Goal: Task Accomplishment & Management: Manage account settings

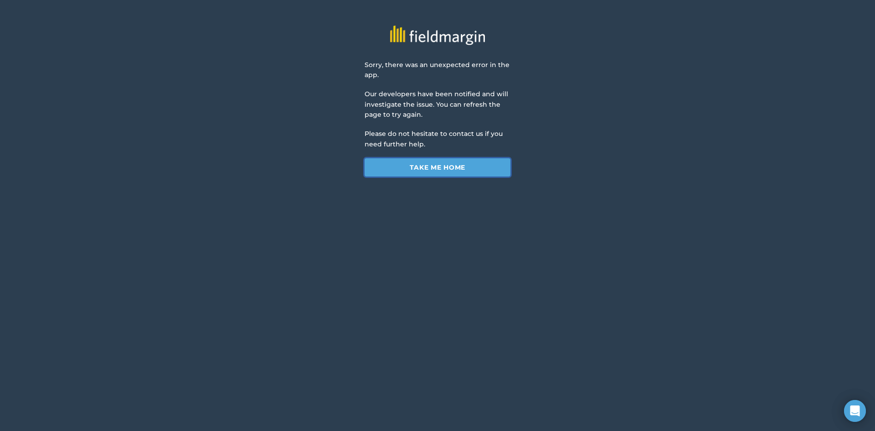
click at [456, 171] on link "Take me home" at bounding box center [438, 167] width 146 height 18
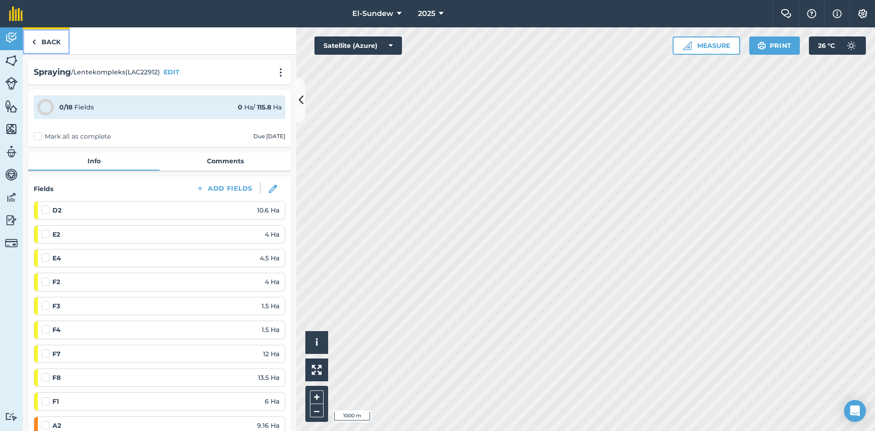
click at [52, 38] on link "Back" at bounding box center [46, 40] width 47 height 27
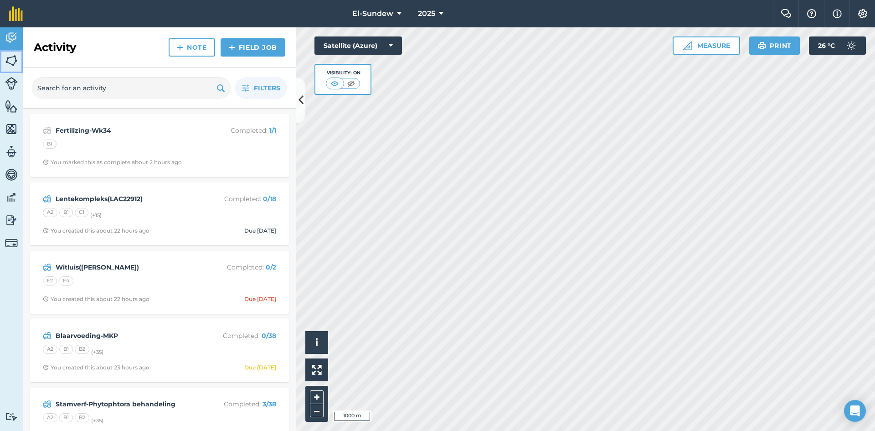
click at [9, 61] on img at bounding box center [11, 61] width 13 height 14
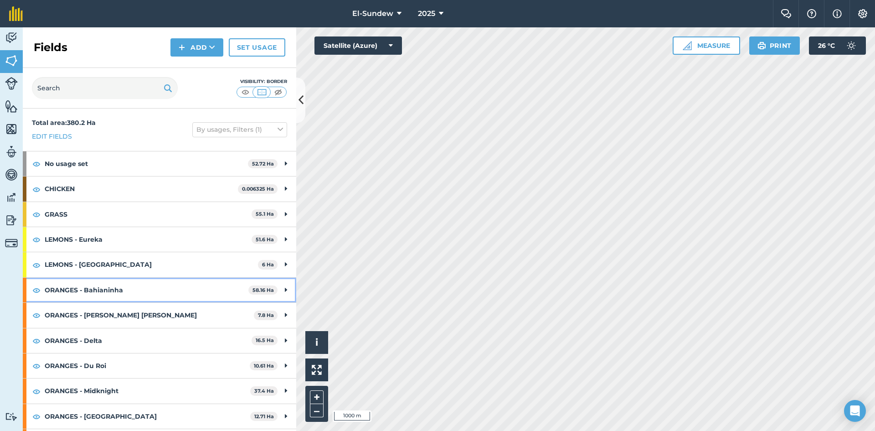
click at [170, 282] on strong "ORANGES - Bahianinha" at bounding box center [147, 290] width 204 height 25
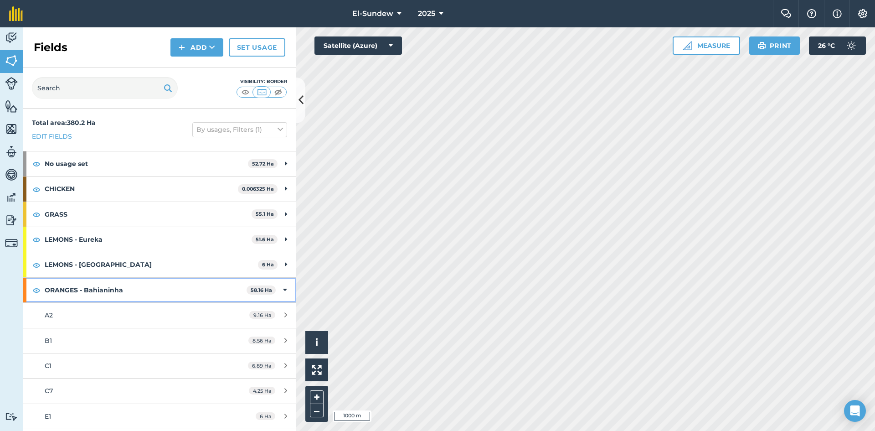
scroll to position [152, 0]
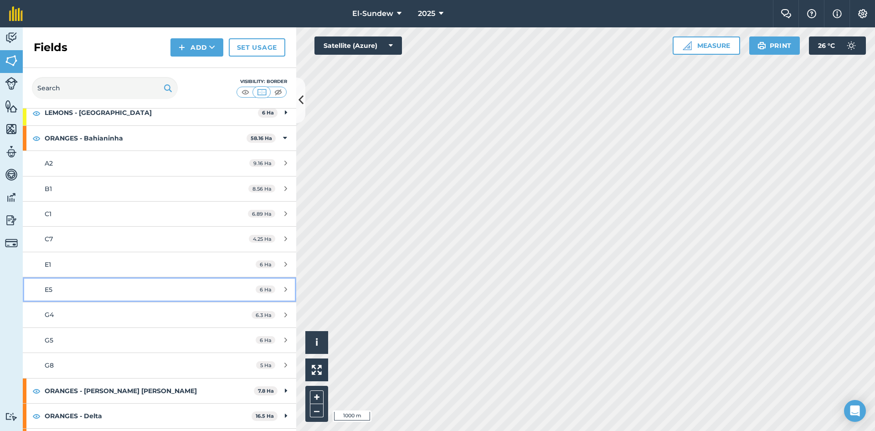
click at [114, 291] on div "E5" at bounding box center [130, 289] width 171 height 10
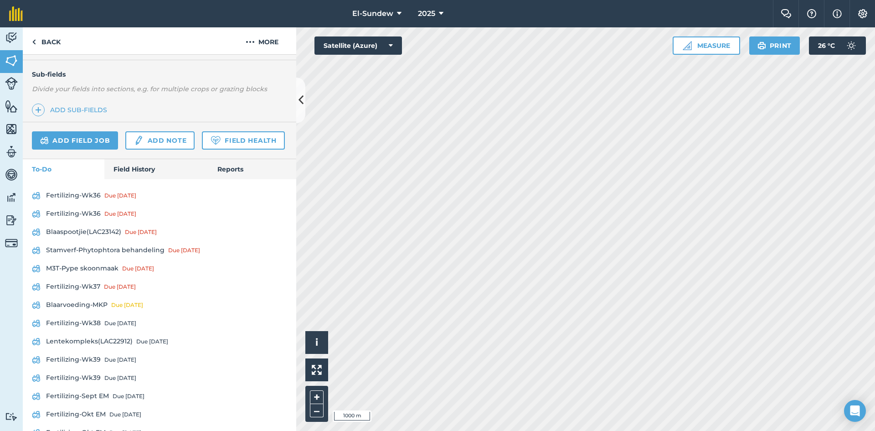
scroll to position [304, 0]
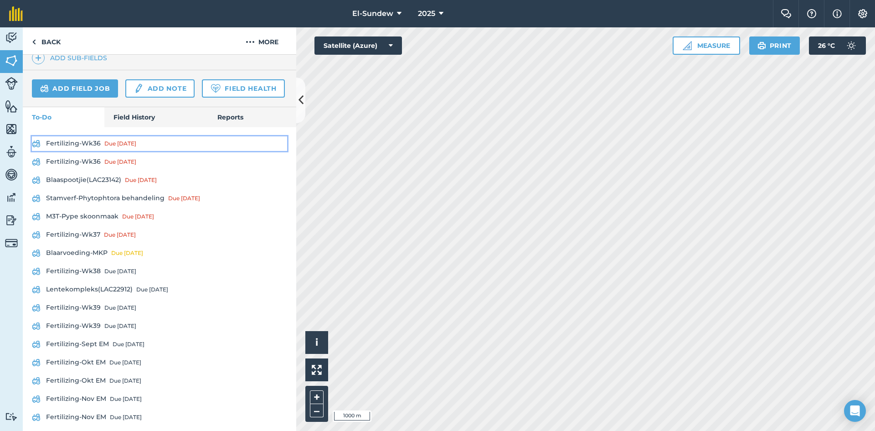
click at [85, 151] on link "Fertilizing-Wk36 Due [DATE]" at bounding box center [159, 143] width 255 height 15
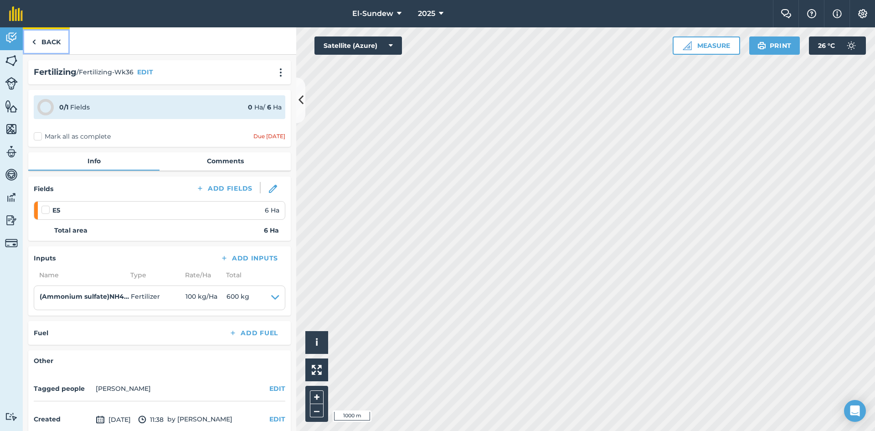
click at [58, 47] on link "Back" at bounding box center [46, 40] width 47 height 27
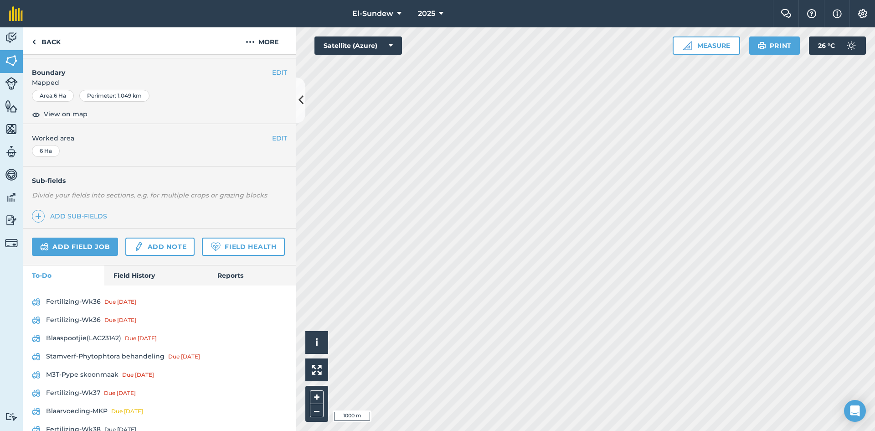
scroll to position [152, 0]
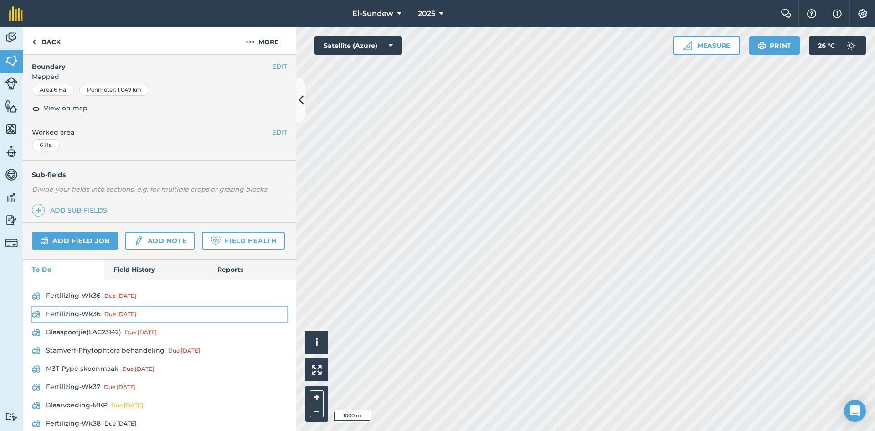
click at [98, 321] on link "Fertilizing-Wk36 Due [DATE]" at bounding box center [159, 314] width 255 height 15
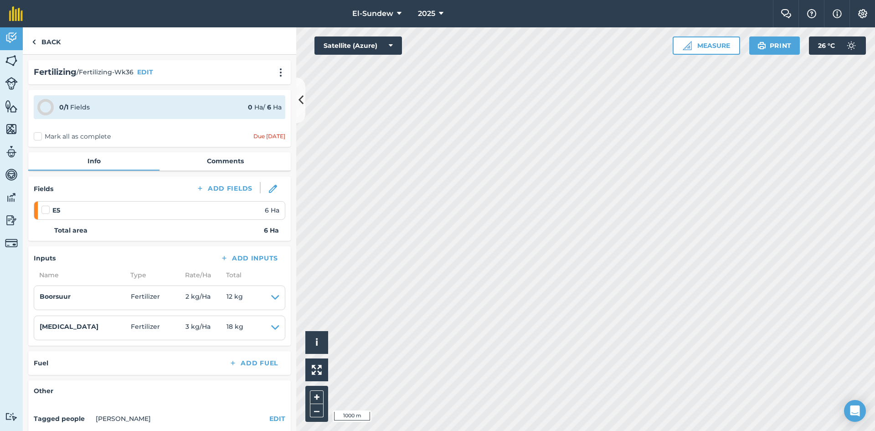
click at [49, 205] on label at bounding box center [46, 205] width 11 height 0
click at [47, 209] on input "checkbox" at bounding box center [44, 208] width 6 height 6
checkbox input "false"
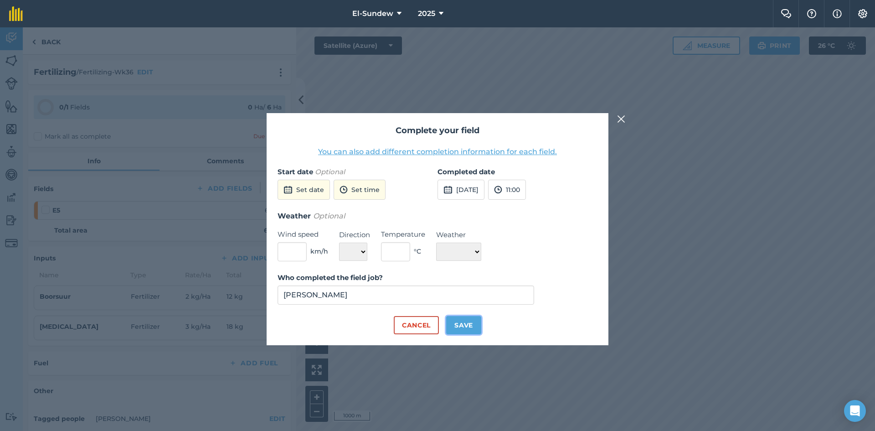
click at [460, 325] on button "Save" at bounding box center [463, 325] width 35 height 18
checkbox input "true"
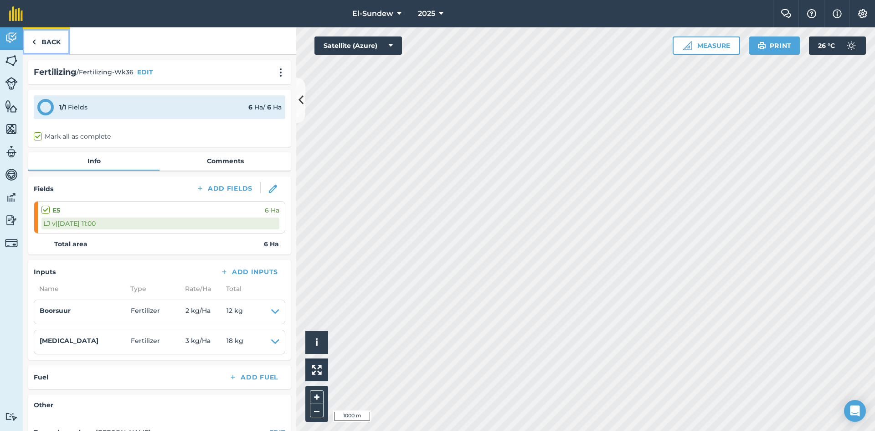
click at [41, 39] on link "Back" at bounding box center [46, 40] width 47 height 27
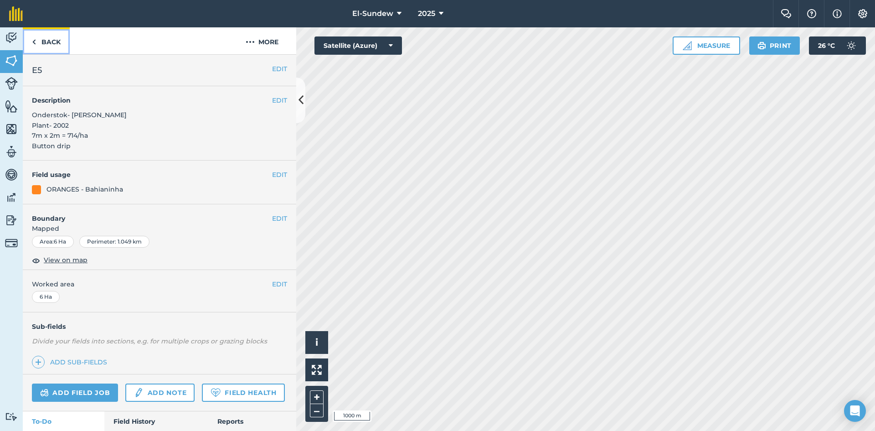
click at [48, 41] on link "Back" at bounding box center [46, 40] width 47 height 27
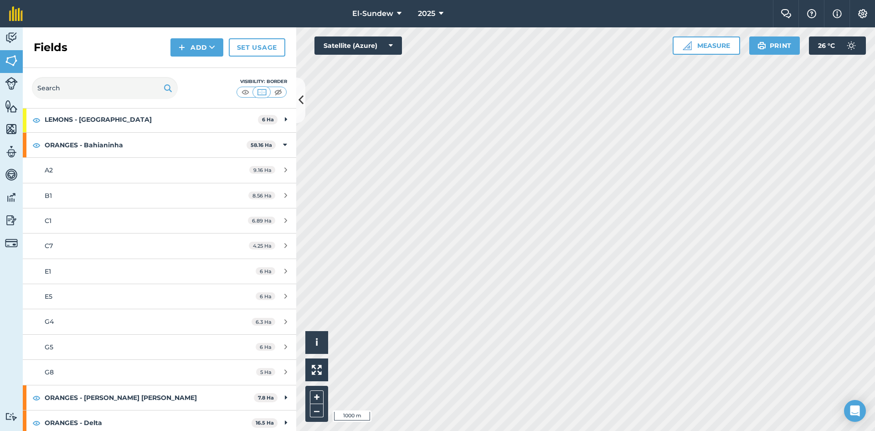
scroll to position [152, 0]
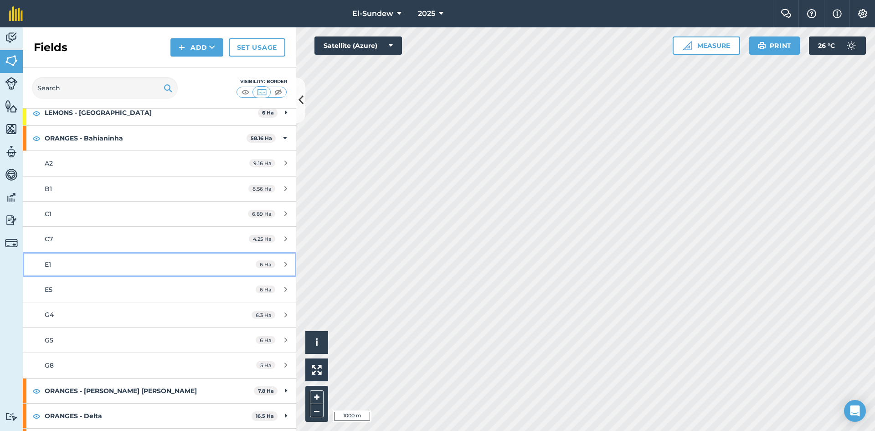
click at [109, 263] on div "E1" at bounding box center [130, 264] width 171 height 10
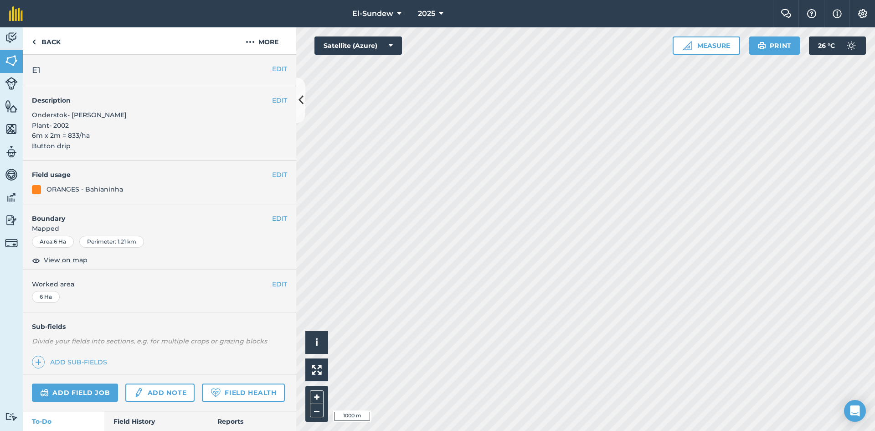
scroll to position [152, 0]
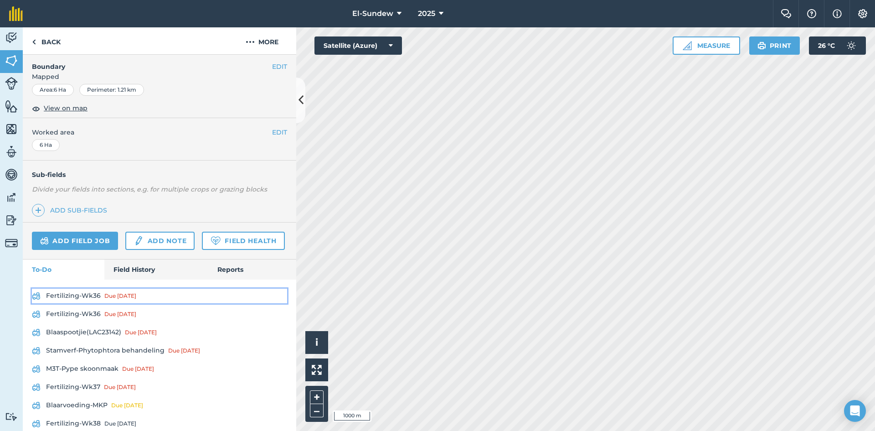
click at [89, 303] on link "Fertilizing-Wk36 Due [DATE]" at bounding box center [159, 296] width 255 height 15
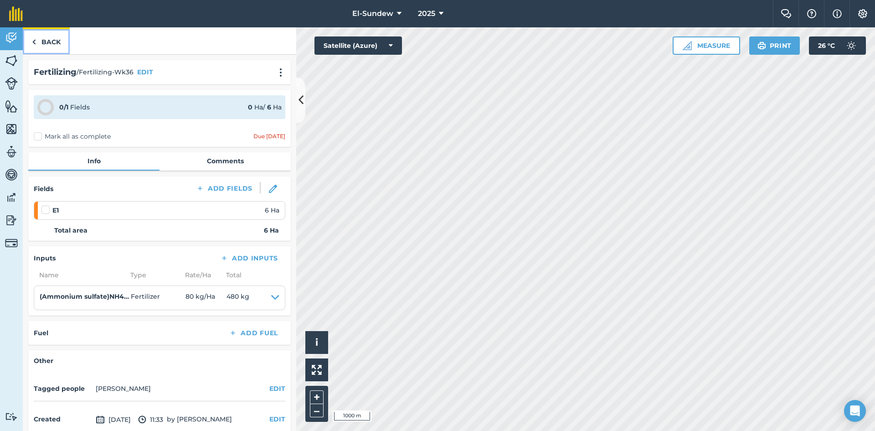
click at [47, 50] on link "Back" at bounding box center [46, 40] width 47 height 27
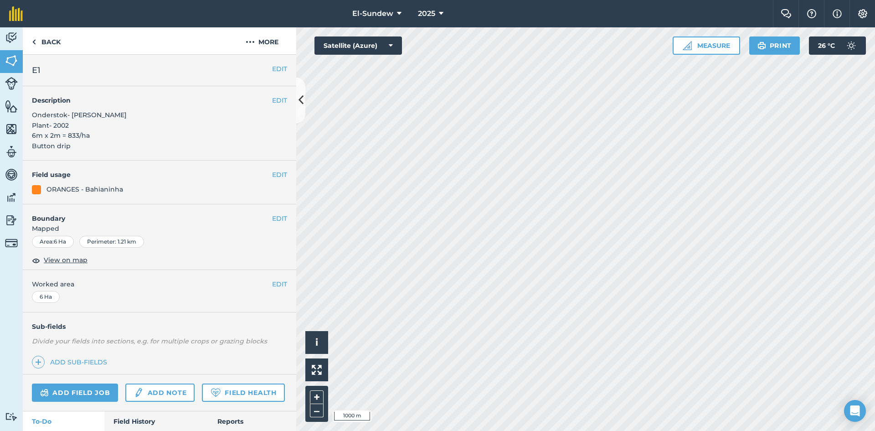
scroll to position [152, 0]
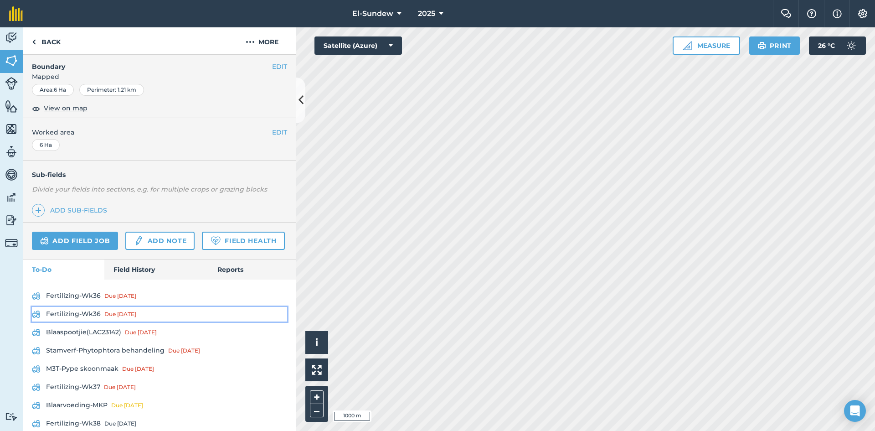
click at [91, 321] on link "Fertilizing-Wk36 Due [DATE]" at bounding box center [159, 314] width 255 height 15
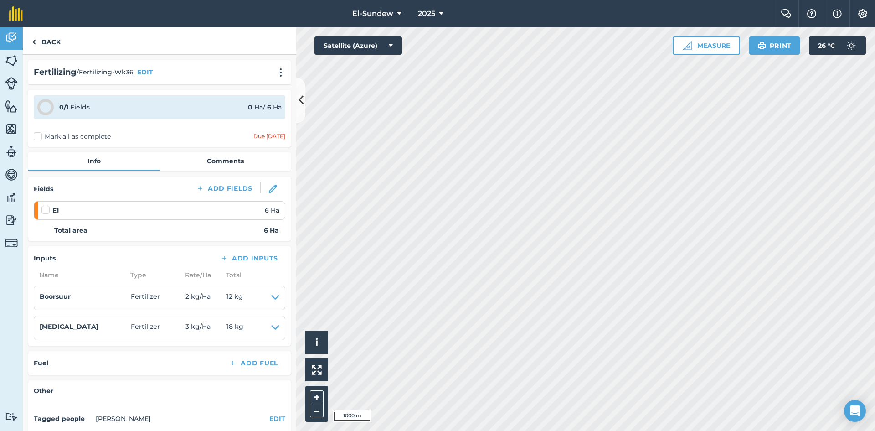
click at [46, 205] on label at bounding box center [46, 205] width 11 height 0
click at [46, 210] on input "checkbox" at bounding box center [44, 208] width 6 height 6
checkbox input "false"
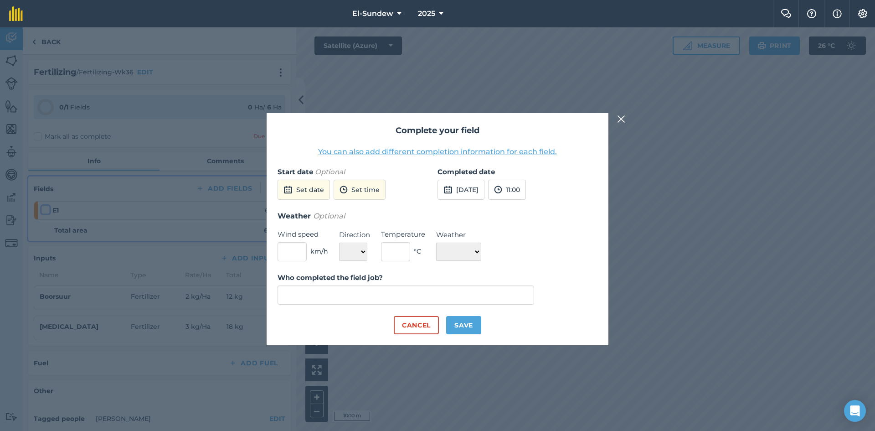
type input "[PERSON_NAME]"
click at [470, 327] on button "Save" at bounding box center [463, 325] width 35 height 18
checkbox input "true"
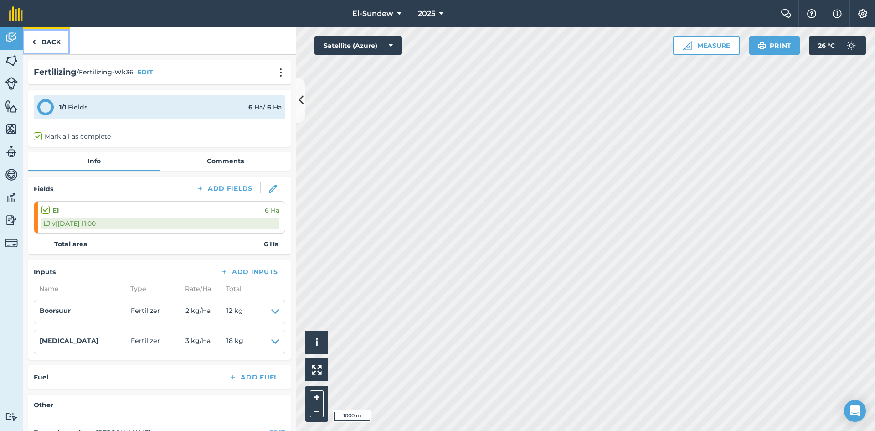
click at [36, 38] on img at bounding box center [34, 41] width 4 height 11
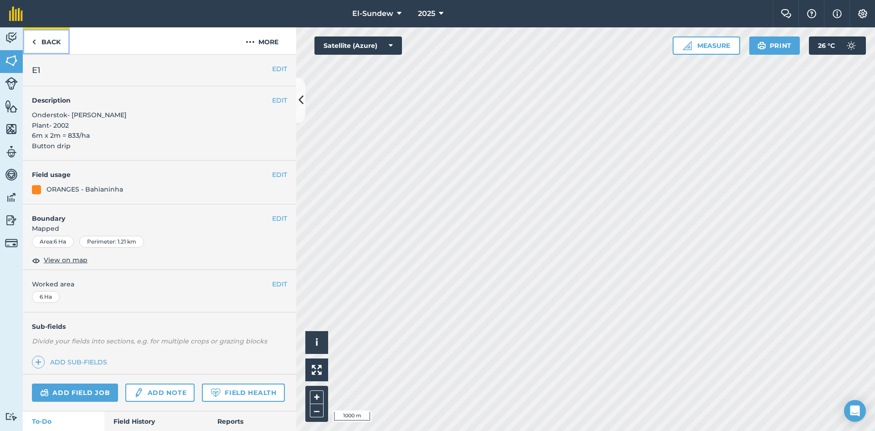
click at [46, 41] on link "Back" at bounding box center [46, 40] width 47 height 27
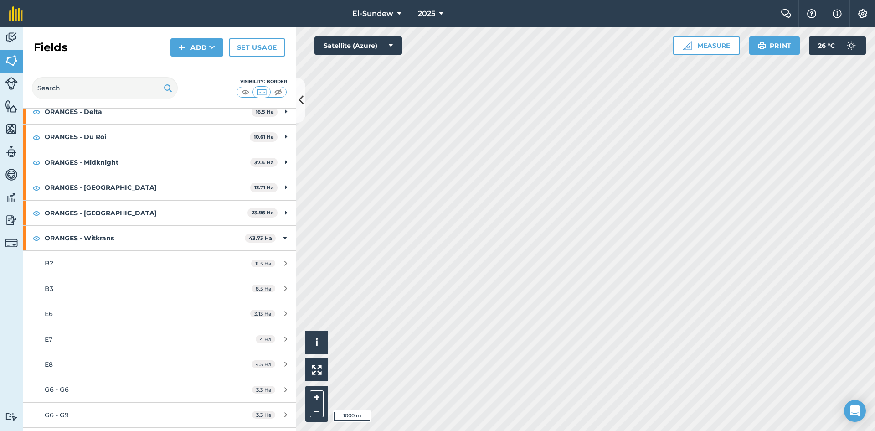
scroll to position [553, 0]
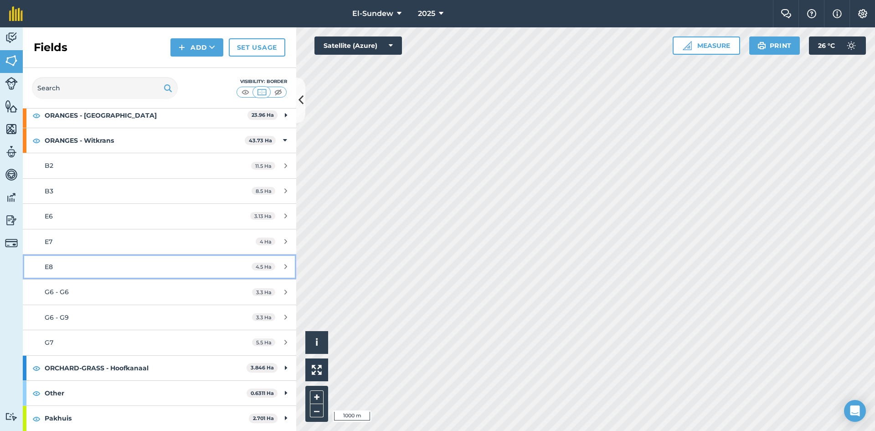
click at [99, 268] on div "E8" at bounding box center [130, 267] width 171 height 10
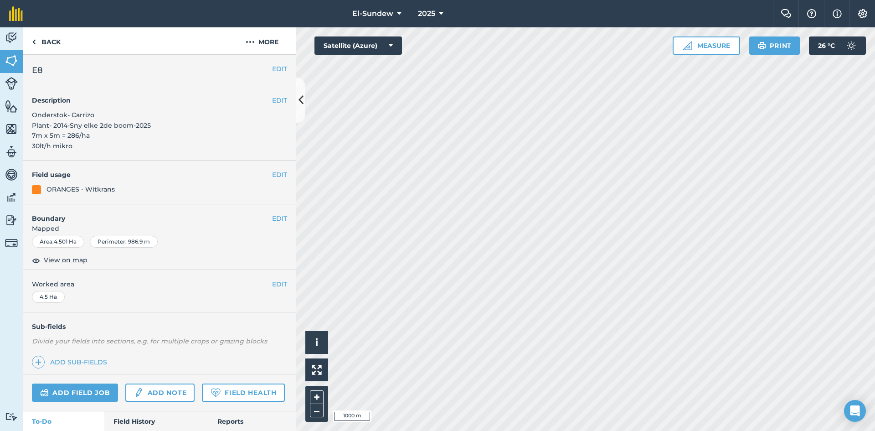
scroll to position [304, 0]
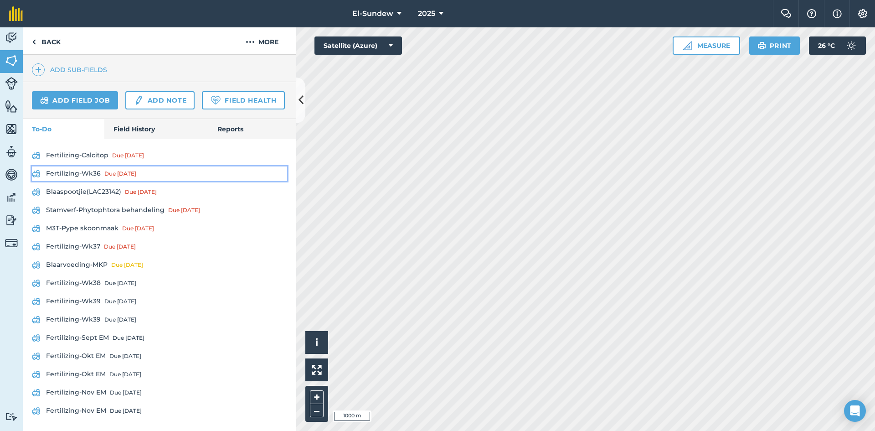
click at [90, 181] on link "Fertilizing-Wk36 Due [DATE]" at bounding box center [159, 173] width 255 height 15
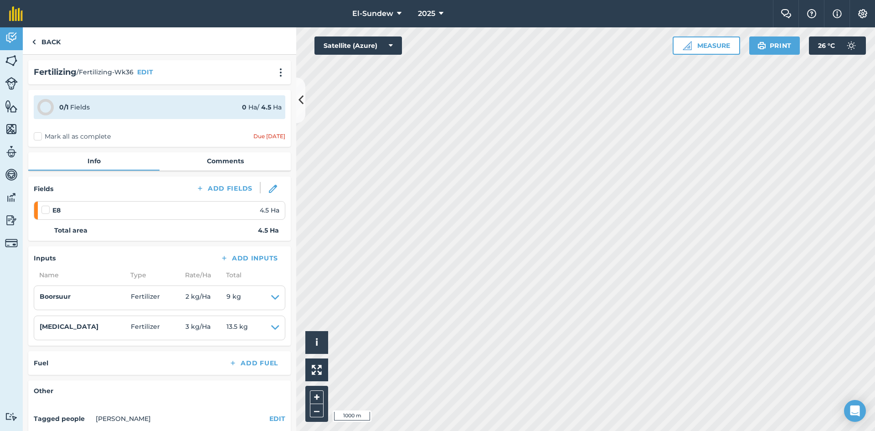
click at [47, 205] on label at bounding box center [46, 205] width 11 height 0
click at [47, 210] on input "checkbox" at bounding box center [44, 208] width 6 height 6
checkbox input "false"
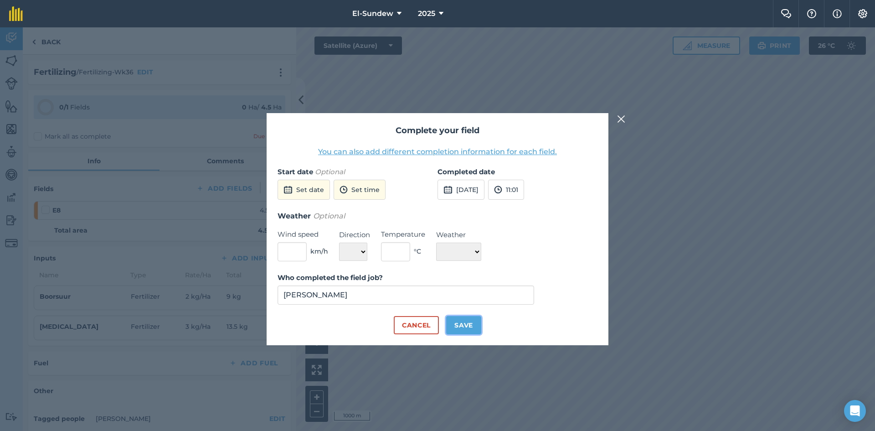
click at [464, 330] on button "Save" at bounding box center [463, 325] width 35 height 18
checkbox input "true"
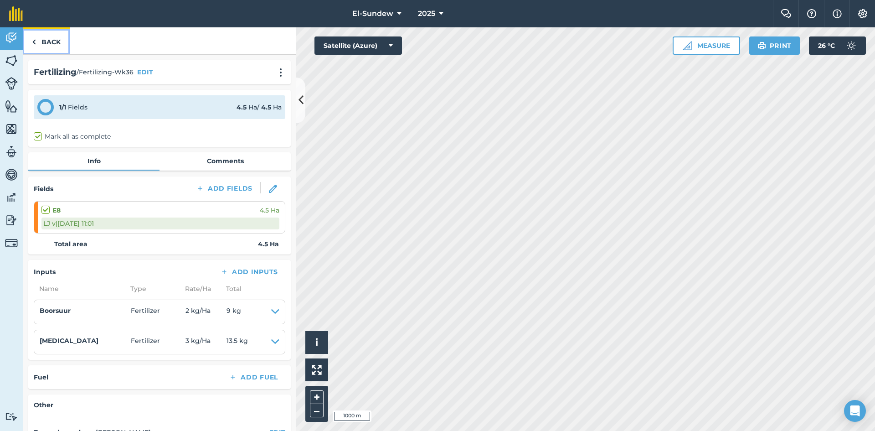
click at [55, 48] on link "Back" at bounding box center [46, 40] width 47 height 27
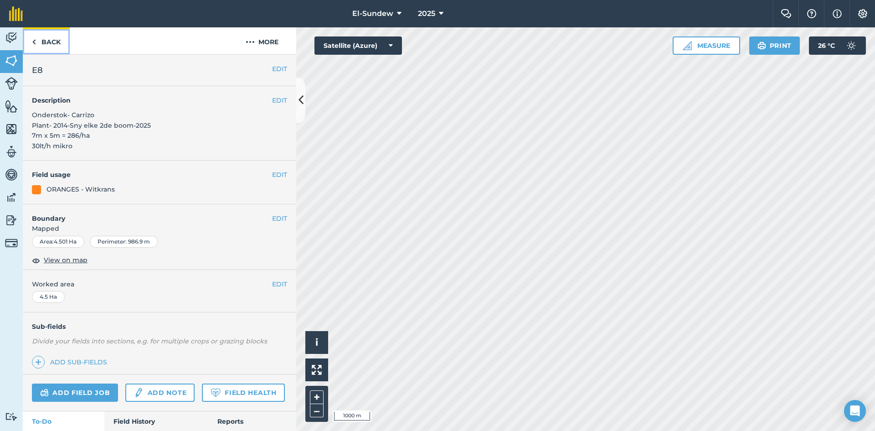
click at [56, 45] on link "Back" at bounding box center [46, 40] width 47 height 27
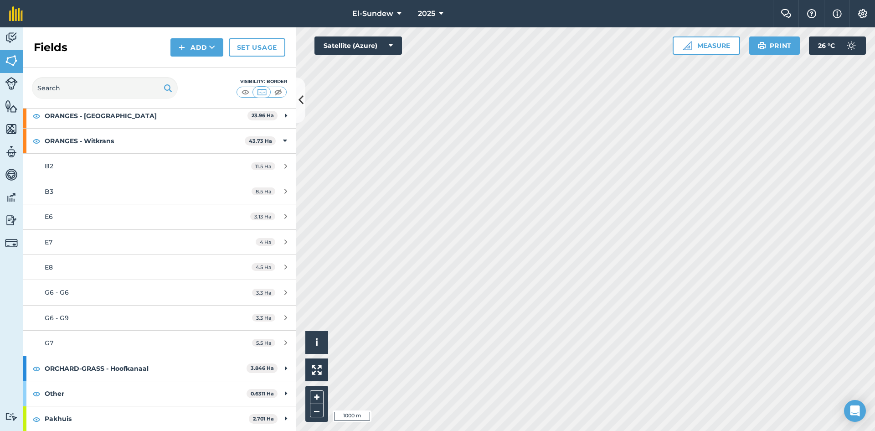
scroll to position [553, 0]
click at [71, 247] on link "E7 4 Ha" at bounding box center [159, 241] width 273 height 25
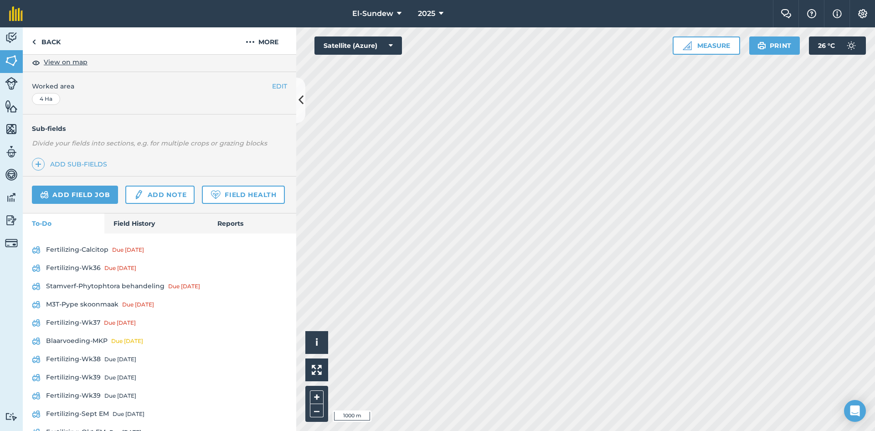
scroll to position [299, 0]
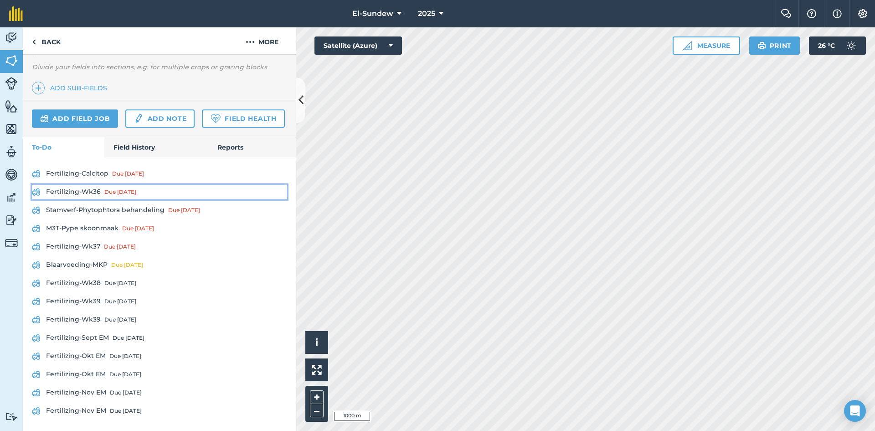
click at [81, 191] on link "Fertilizing-Wk36 Due [DATE]" at bounding box center [159, 192] width 255 height 15
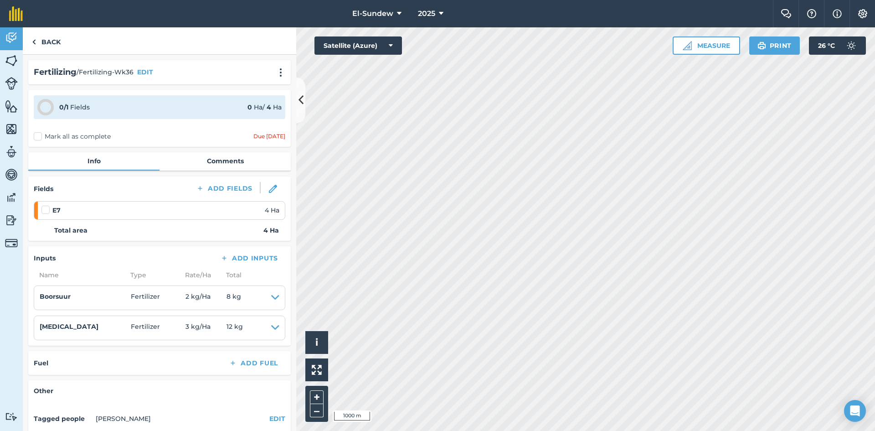
click at [46, 205] on label at bounding box center [46, 205] width 11 height 0
click at [46, 211] on input "checkbox" at bounding box center [44, 208] width 6 height 6
checkbox input "false"
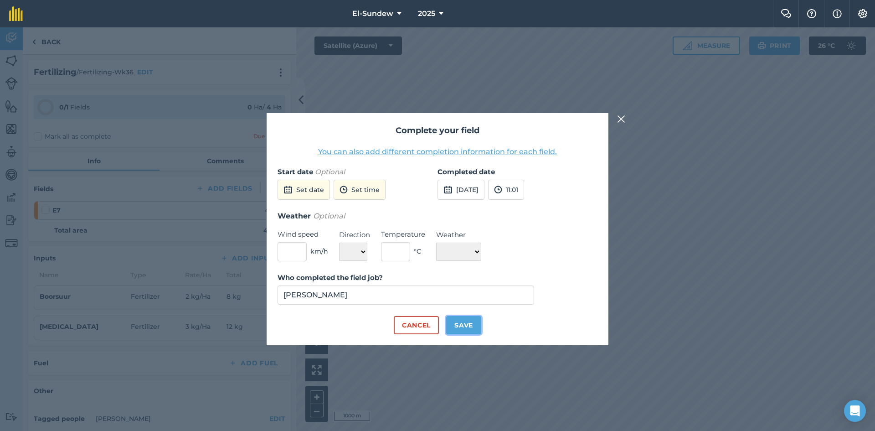
click at [464, 331] on button "Save" at bounding box center [463, 325] width 35 height 18
checkbox input "true"
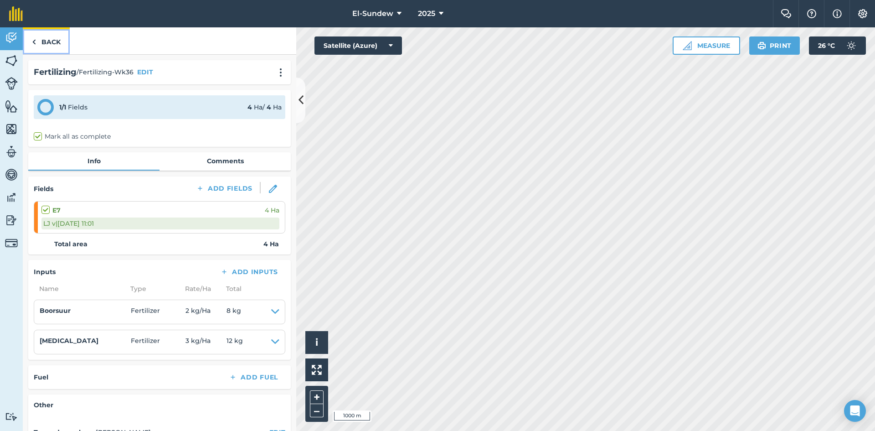
click at [62, 43] on link "Back" at bounding box center [46, 40] width 47 height 27
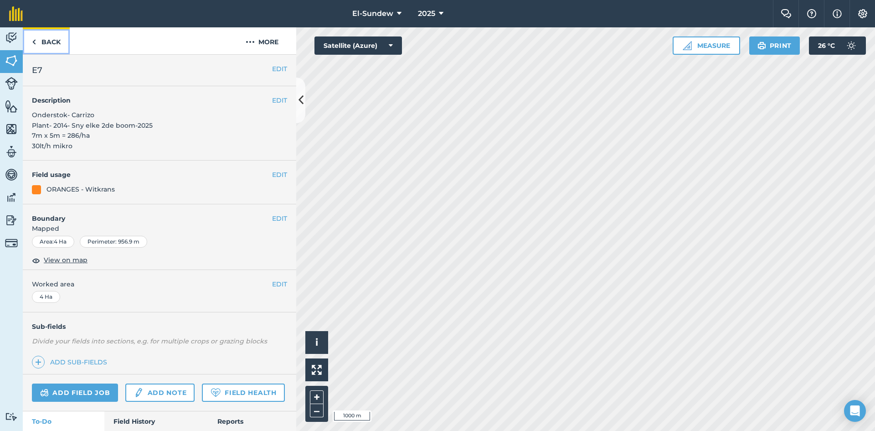
click at [62, 43] on link "Back" at bounding box center [46, 40] width 47 height 27
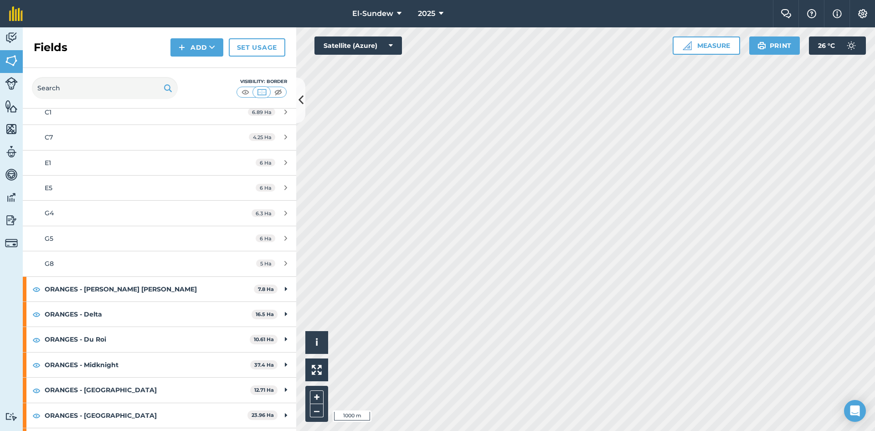
scroll to position [456, 0]
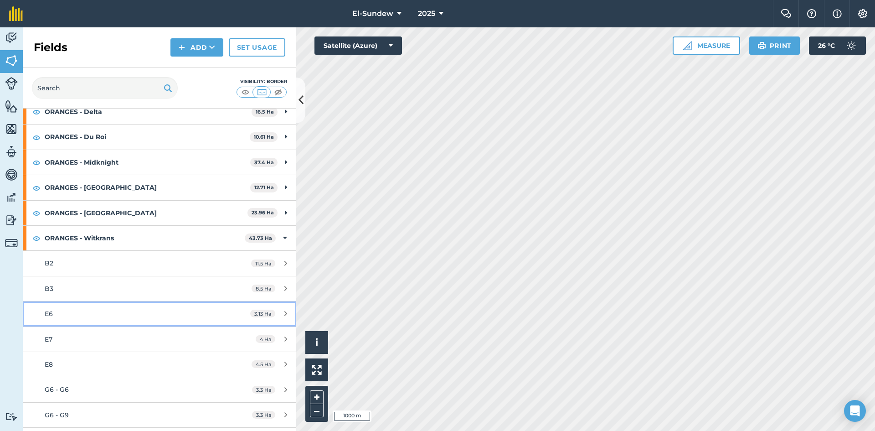
click at [126, 309] on div "E6" at bounding box center [130, 314] width 171 height 10
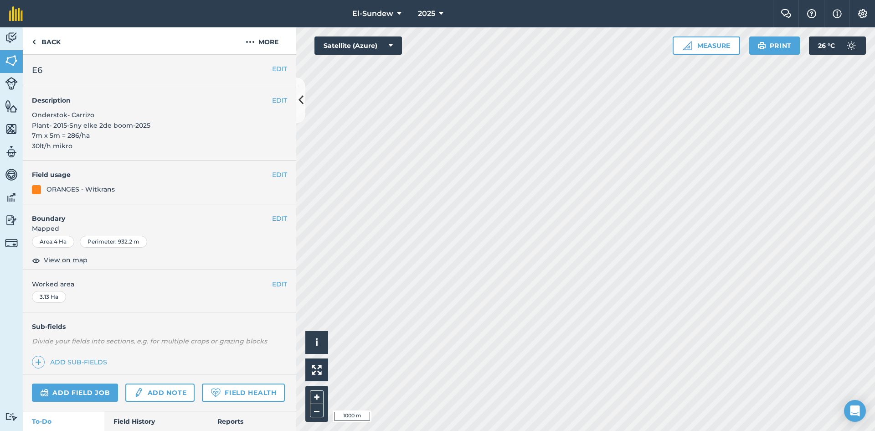
scroll to position [304, 0]
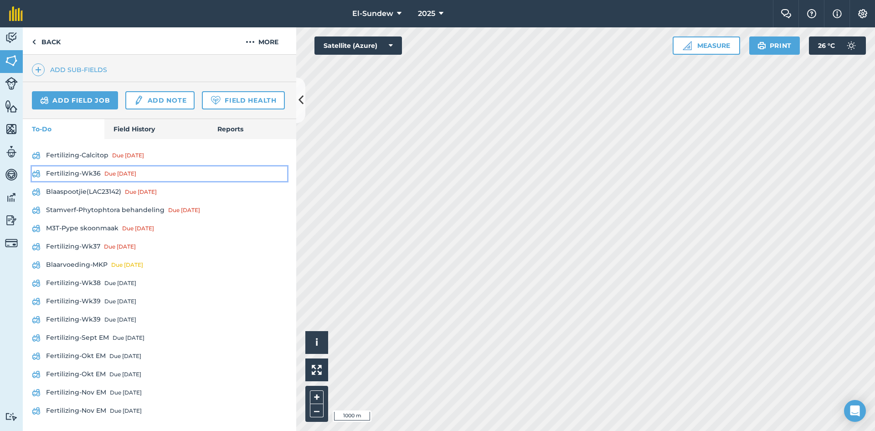
click at [77, 181] on link "Fertilizing-Wk36 Due [DATE]" at bounding box center [159, 173] width 255 height 15
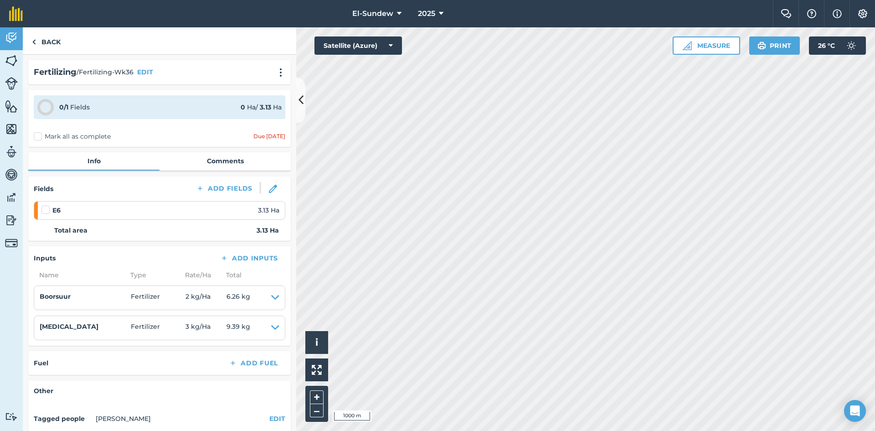
click at [44, 205] on label at bounding box center [46, 205] width 11 height 0
click at [44, 210] on input "checkbox" at bounding box center [44, 208] width 6 height 6
checkbox input "false"
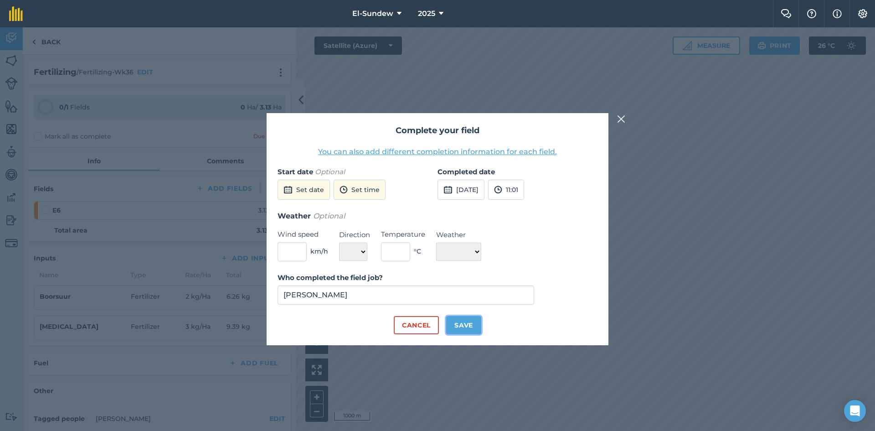
click at [468, 319] on button "Save" at bounding box center [463, 325] width 35 height 18
checkbox input "true"
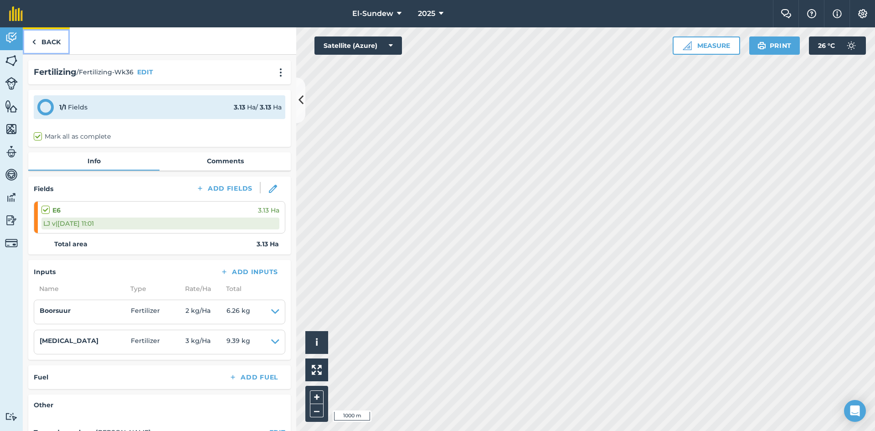
click at [61, 49] on link "Back" at bounding box center [46, 40] width 47 height 27
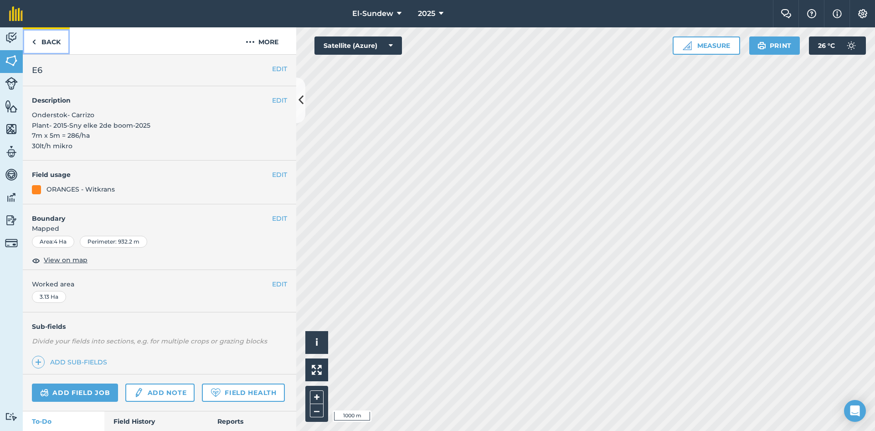
click at [61, 49] on link "Back" at bounding box center [46, 40] width 47 height 27
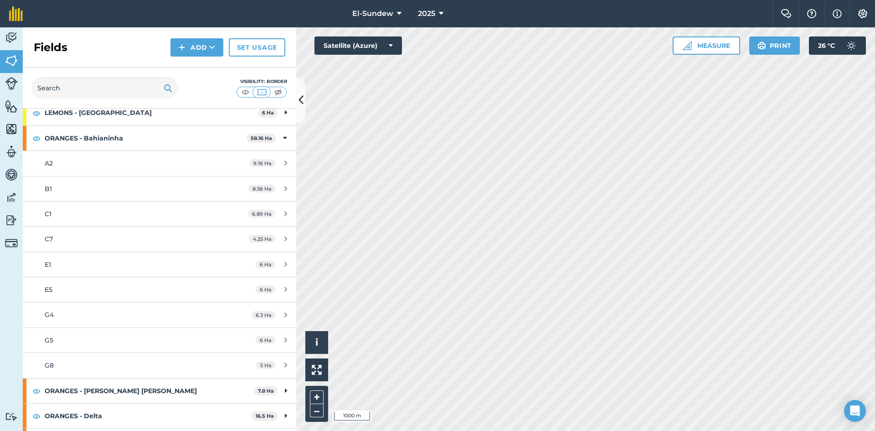
scroll to position [456, 0]
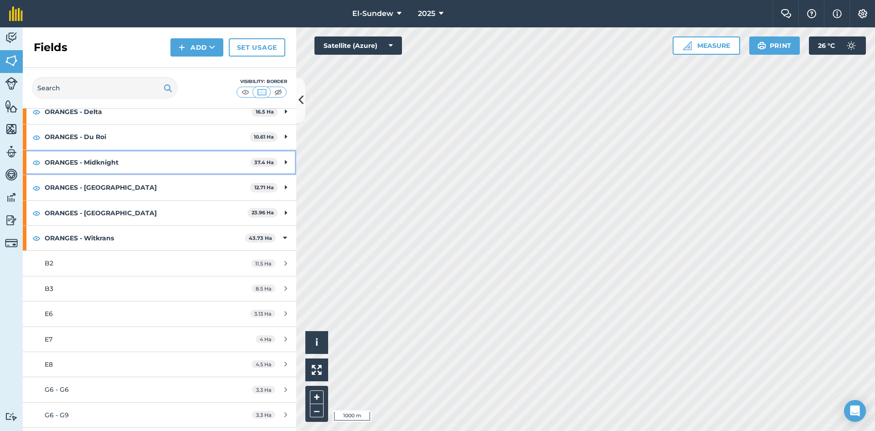
click at [139, 160] on strong "ORANGES - Midknight" at bounding box center [148, 162] width 206 height 25
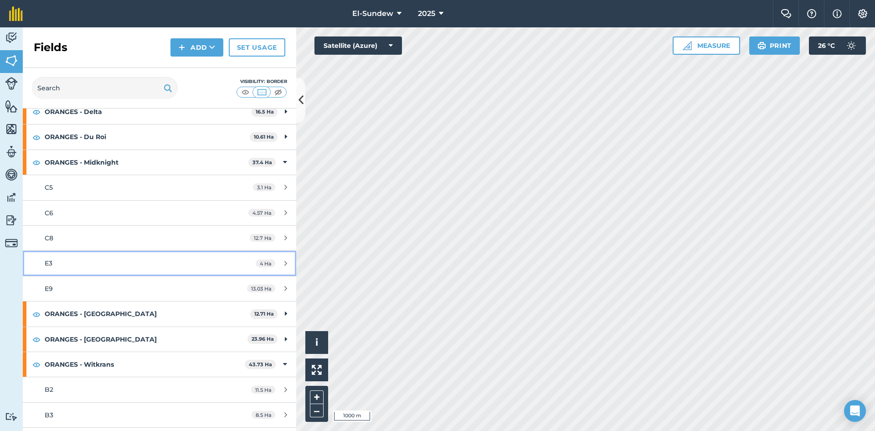
click at [107, 259] on div "E3" at bounding box center [130, 263] width 171 height 10
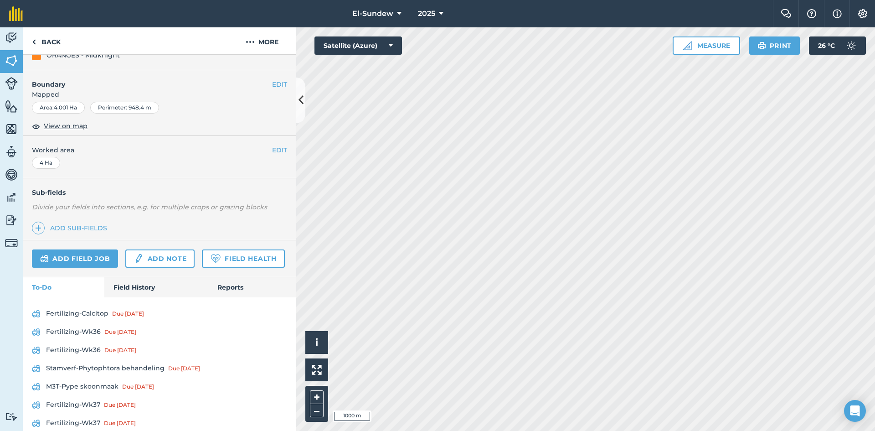
scroll to position [152, 0]
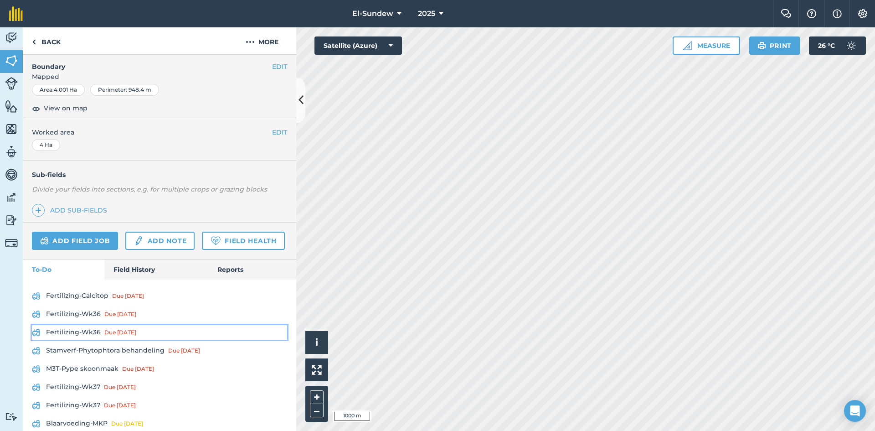
click at [81, 340] on link "Fertilizing-Wk36 Due [DATE]" at bounding box center [159, 332] width 255 height 15
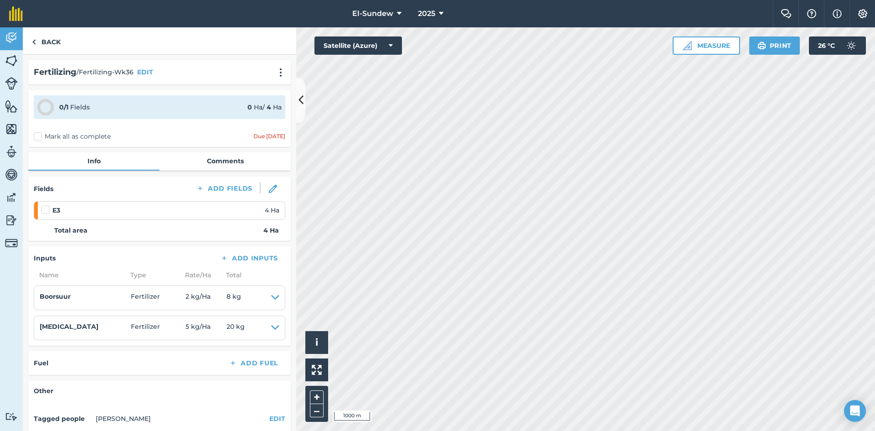
click at [47, 205] on label at bounding box center [46, 205] width 11 height 0
click at [47, 208] on input "checkbox" at bounding box center [44, 208] width 6 height 6
checkbox input "false"
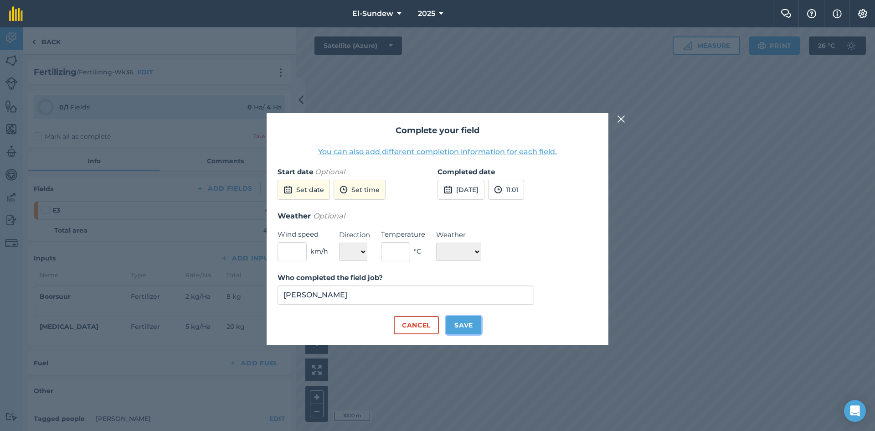
click at [468, 326] on button "Save" at bounding box center [463, 325] width 35 height 18
checkbox input "true"
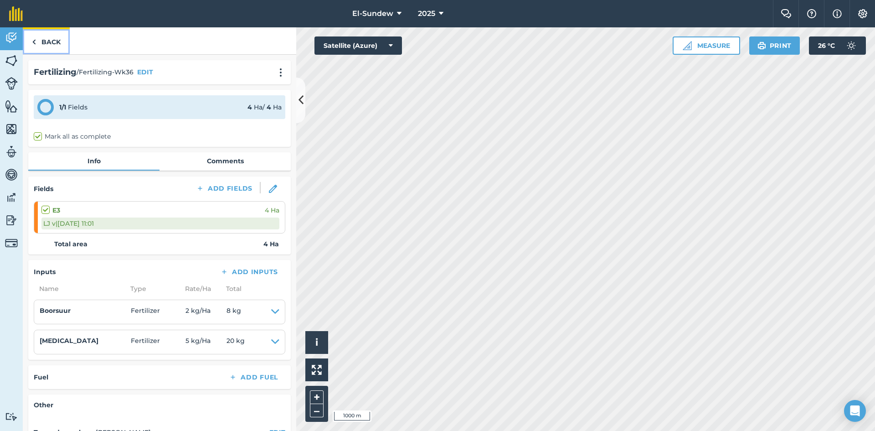
click at [56, 40] on link "Back" at bounding box center [46, 40] width 47 height 27
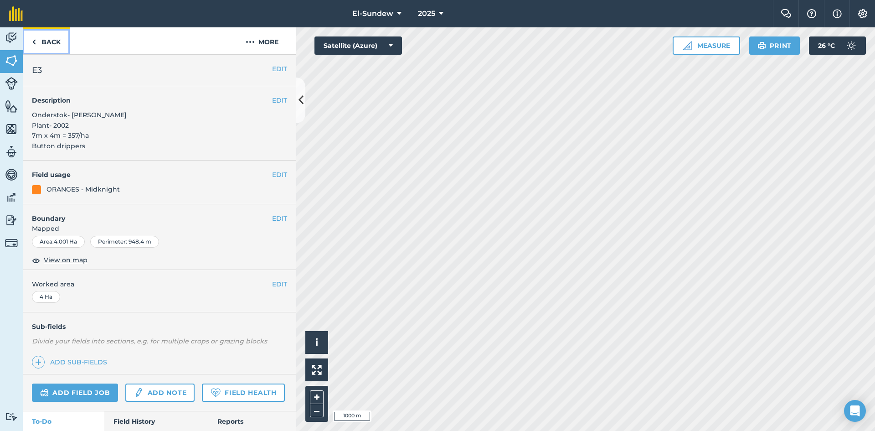
click at [56, 40] on link "Back" at bounding box center [46, 40] width 47 height 27
